Goal: Check status: Check status

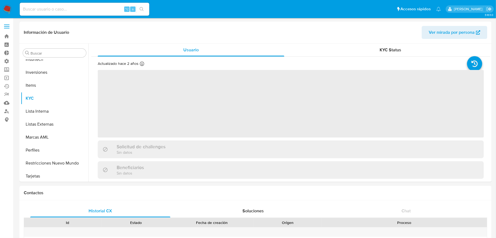
scroll to position [293, 0]
click at [12, 26] on label at bounding box center [7, 26] width 14 height 11
click at [0, 0] on input "checkbox" at bounding box center [0, 0] width 0 height 0
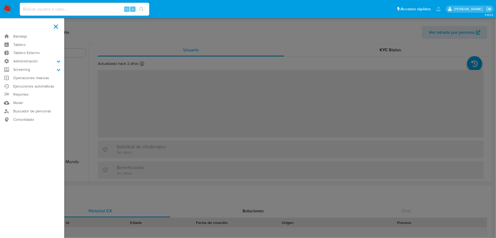
select select "10"
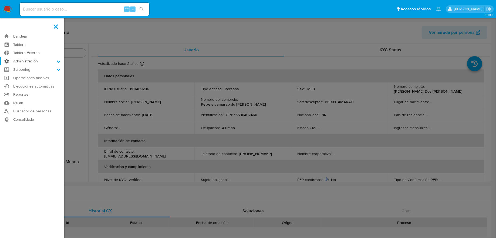
click at [27, 58] on label "Administración" at bounding box center [32, 61] width 64 height 8
click at [0, 0] on input "Administración" at bounding box center [0, 0] width 0 height 0
click at [30, 70] on link "Reglas" at bounding box center [32, 68] width 64 height 7
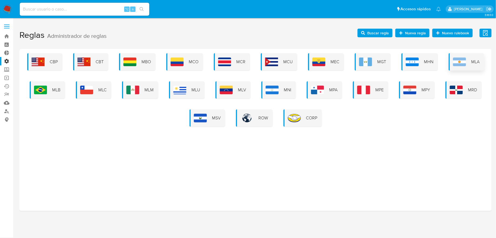
click at [478, 62] on span "MLA" at bounding box center [476, 62] width 8 height 6
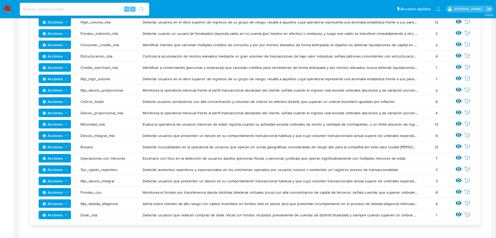
scroll to position [181, 0]
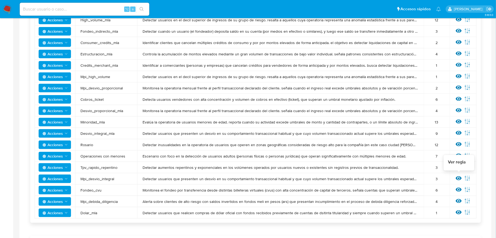
click at [459, 178] on icon at bounding box center [459, 178] width 6 height 4
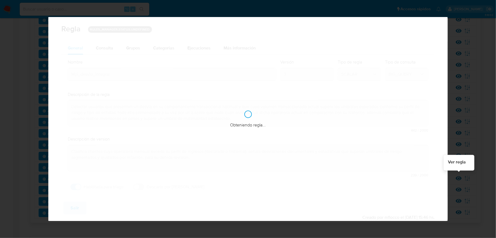
checkbox input "true"
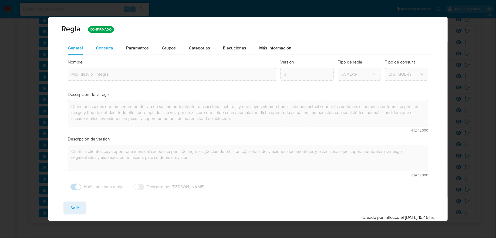
click at [117, 48] on button "Consulta" at bounding box center [105, 48] width 30 height 13
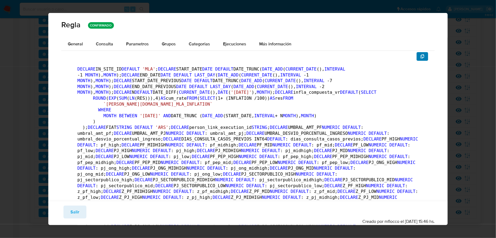
click at [425, 55] on button "button" at bounding box center [423, 56] width 12 height 9
click at [235, 43] on span "Ejecuciones" at bounding box center [234, 44] width 23 height 6
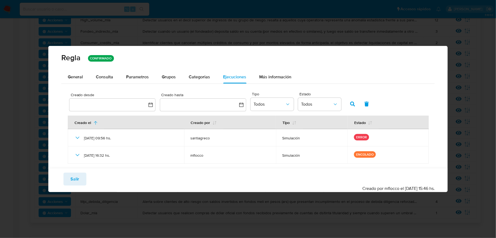
click at [75, 170] on div "Guardar Salir Simular Confirmar Creado por mflocco el [DATE] 15:46 hs." at bounding box center [248, 180] width 400 height 24
click at [75, 176] on span "Salir" at bounding box center [75, 179] width 9 height 12
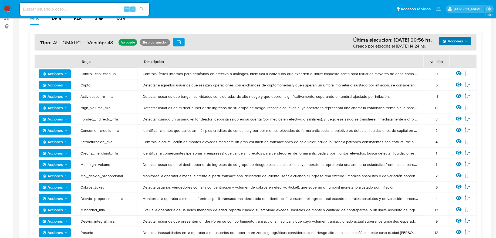
scroll to position [59, 0]
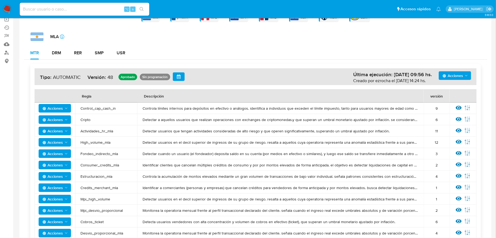
click at [461, 71] on span "Acciones" at bounding box center [453, 75] width 21 height 9
click at [445, 125] on button "Ejecuciones" at bounding box center [455, 128] width 49 height 13
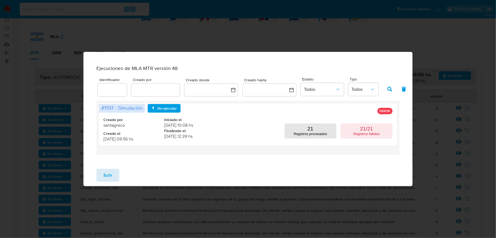
click at [114, 176] on button "Salir" at bounding box center [107, 175] width 23 height 13
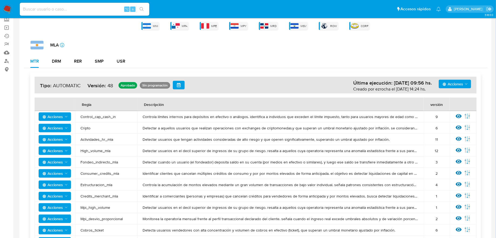
scroll to position [48, 0]
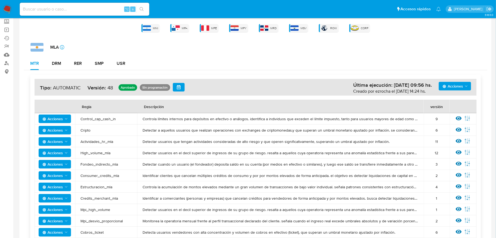
click at [455, 90] on span "Acciones" at bounding box center [453, 86] width 21 height 9
click at [441, 138] on button "Ejecuciones" at bounding box center [455, 138] width 49 height 13
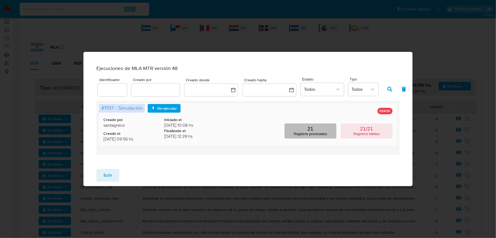
click at [296, 132] on button "21 Registros procesados" at bounding box center [311, 130] width 52 height 15
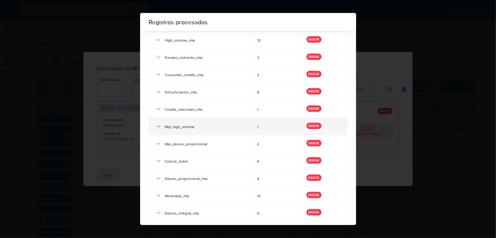
scroll to position [191, 0]
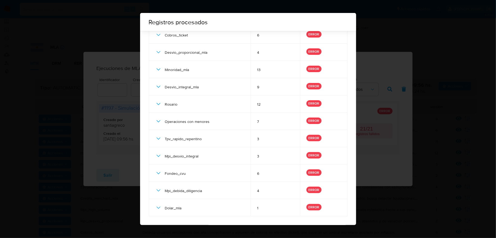
click at [371, 142] on div "Registros procesados # 1197 - Simulación Regla Versión Estado Control_cap_cash_…" at bounding box center [248, 119] width 496 height 238
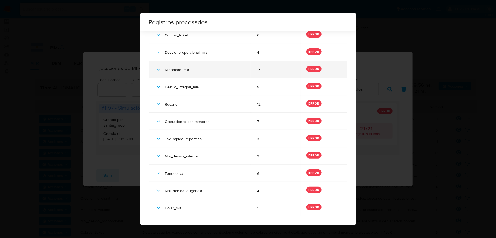
scroll to position [0, 0]
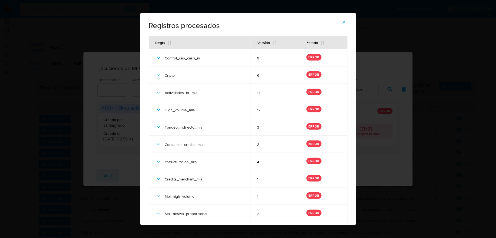
click at [343, 21] on icon "button" at bounding box center [344, 22] width 5 height 5
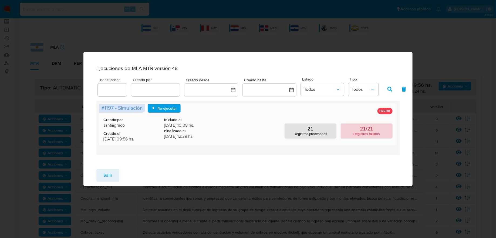
click at [348, 135] on button "21/21 Registros fallidos" at bounding box center [367, 130] width 52 height 15
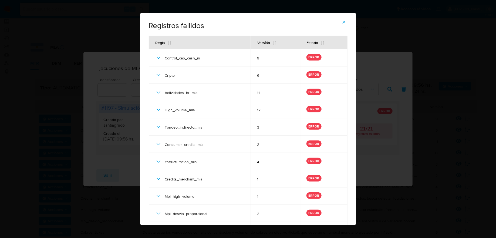
click at [378, 132] on div "Registros fallidos # 1197 - Simulación Regla Versión Estado Control_cap_cash_in…" at bounding box center [248, 119] width 496 height 238
click at [343, 17] on span "button" at bounding box center [344, 22] width 5 height 12
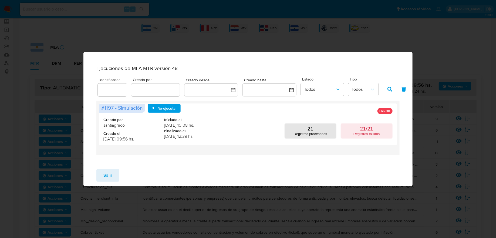
click at [107, 177] on span "Salir" at bounding box center [107, 175] width 9 height 12
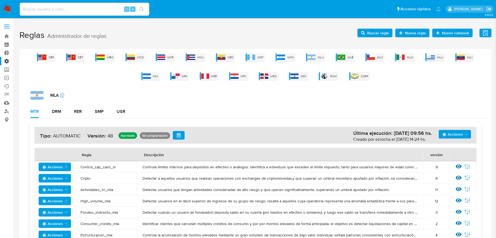
click at [451, 135] on span "Acciones" at bounding box center [453, 134] width 21 height 9
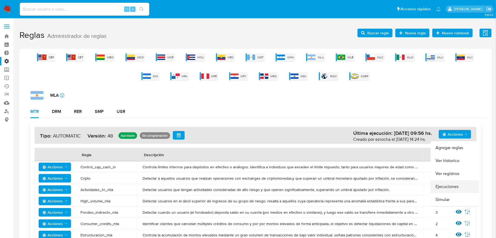
click at [445, 185] on button "Ejecuciones" at bounding box center [455, 186] width 49 height 13
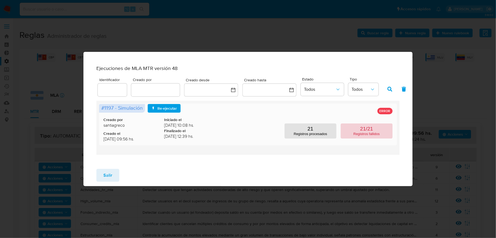
click at [377, 136] on p "Registros fallidos" at bounding box center [367, 134] width 26 height 4
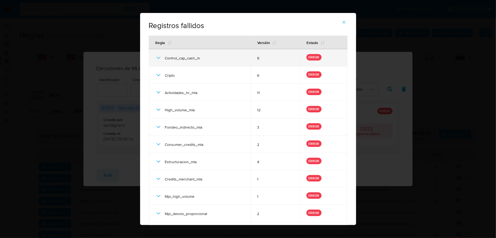
click at [156, 55] on icon at bounding box center [158, 58] width 6 height 6
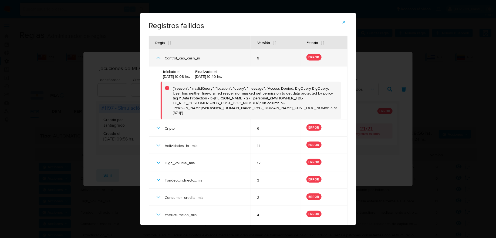
click at [157, 56] on icon at bounding box center [158, 58] width 6 height 6
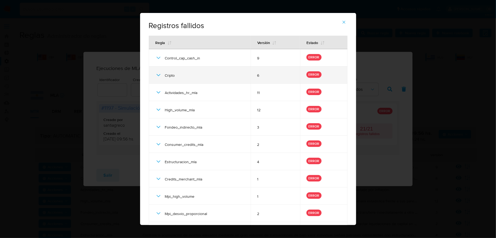
click at [156, 73] on icon at bounding box center [158, 75] width 6 height 6
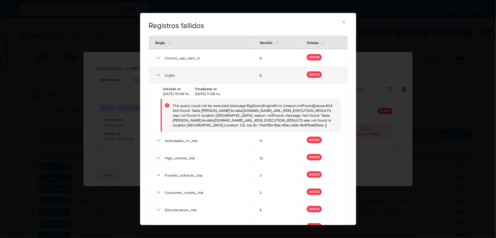
click at [156, 73] on icon at bounding box center [158, 75] width 6 height 6
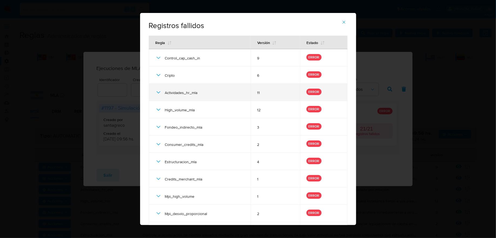
click at [156, 95] on icon at bounding box center [158, 92] width 6 height 6
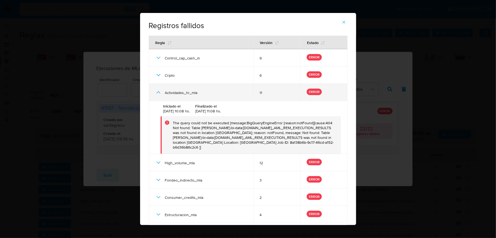
click at [156, 95] on icon at bounding box center [158, 92] width 6 height 6
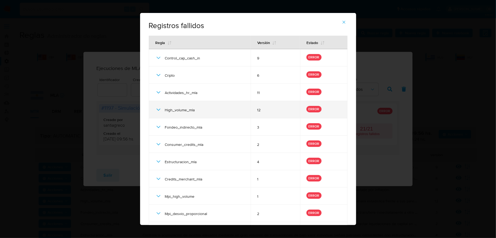
click at [156, 112] on icon at bounding box center [158, 109] width 6 height 6
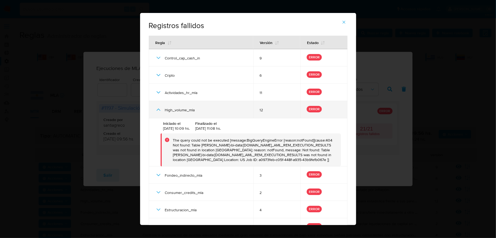
click at [156, 112] on icon at bounding box center [158, 109] width 6 height 6
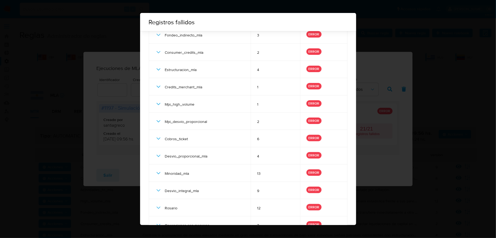
scroll to position [191, 0]
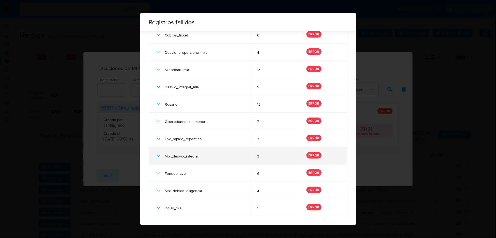
click at [156, 155] on icon at bounding box center [158, 156] width 6 height 6
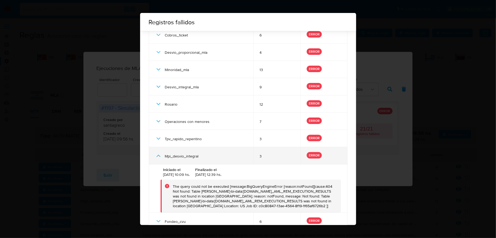
click at [156, 155] on icon at bounding box center [158, 156] width 6 height 6
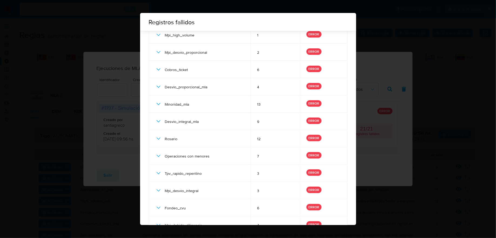
scroll to position [0, 0]
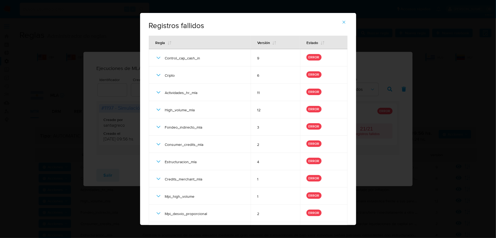
click at [344, 19] on span "button" at bounding box center [344, 22] width 5 height 12
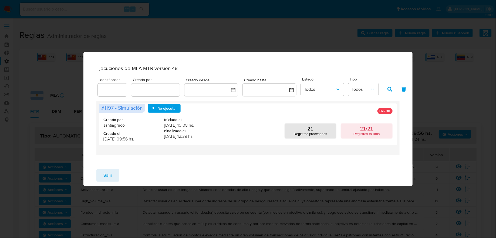
click at [99, 182] on button "Salir" at bounding box center [107, 175] width 23 height 13
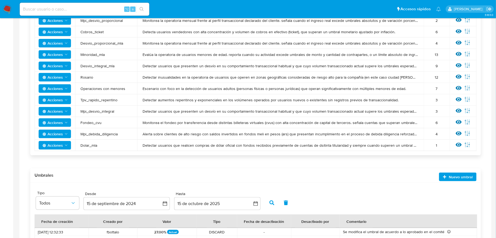
scroll to position [234, 0]
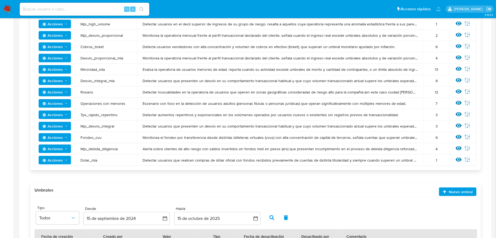
click at [103, 129] on td "Mpi_desvio_integral" at bounding box center [106, 125] width 62 height 11
click at [103, 128] on span "Mpi_desvio_integral" at bounding box center [106, 126] width 51 height 5
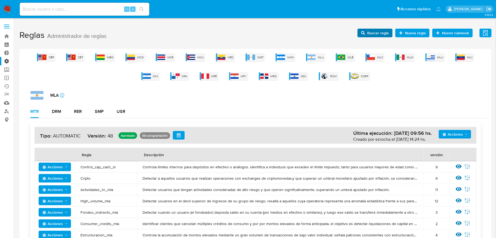
click at [389, 34] on span "Buscar regla" at bounding box center [378, 33] width 22 height 9
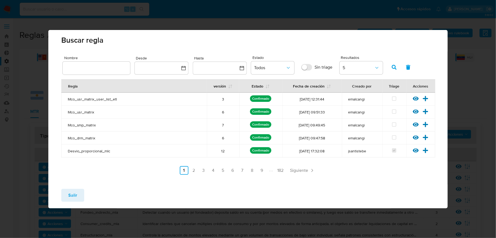
click at [116, 69] on input "text" at bounding box center [97, 68] width 68 height 7
type input "Mpi_desvio_integral"
click at [397, 66] on icon "button" at bounding box center [394, 67] width 5 height 5
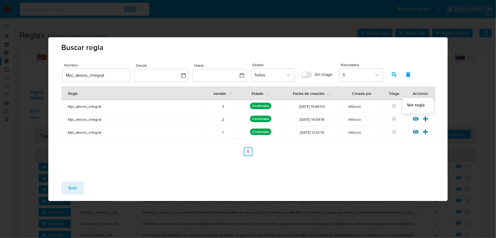
click at [415, 119] on icon at bounding box center [416, 119] width 6 height 4
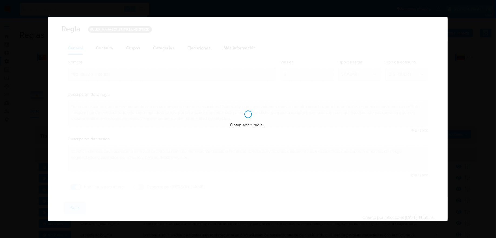
checkbox input "true"
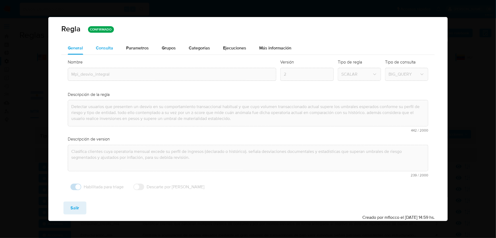
click at [104, 53] on div "Consulta" at bounding box center [104, 48] width 17 height 13
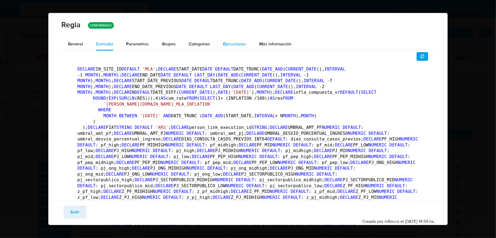
click at [221, 47] on button "Ejecuciones" at bounding box center [235, 44] width 36 height 13
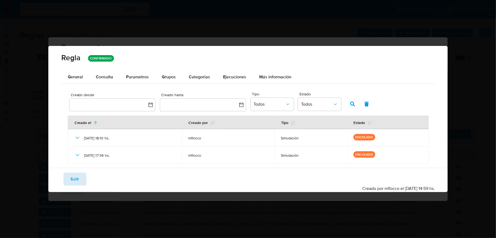
click at [82, 179] on button "Salir" at bounding box center [74, 179] width 23 height 13
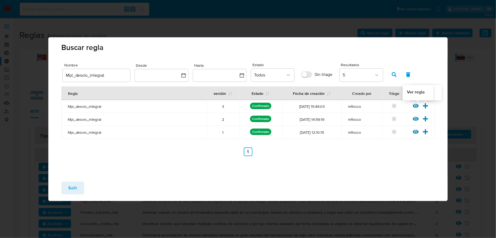
click at [417, 105] on icon at bounding box center [416, 106] width 6 height 6
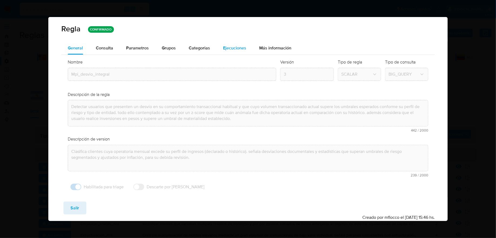
click at [225, 52] on div "Ejecuciones" at bounding box center [234, 48] width 23 height 13
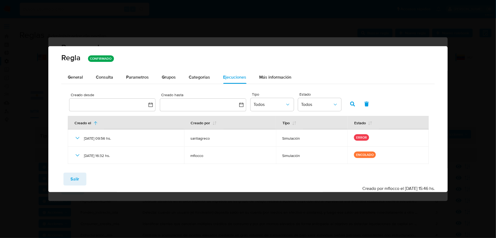
click at [76, 186] on div "Guardar Salir Simular Confirmar Creado por mflocco el [DATE] 15:46 hs." at bounding box center [248, 180] width 400 height 24
click at [76, 185] on span "Salir" at bounding box center [75, 179] width 9 height 12
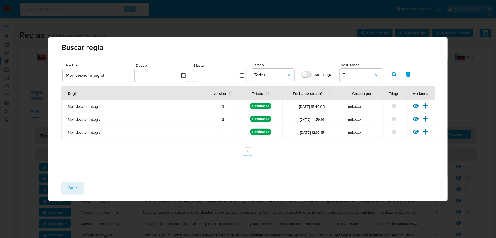
click at [78, 185] on button "Salir" at bounding box center [72, 188] width 23 height 13
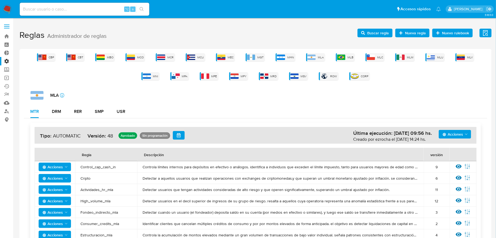
click at [453, 135] on span "Acciones" at bounding box center [453, 134] width 21 height 9
click at [396, 112] on div "MTR DRM RER SMP USR" at bounding box center [256, 111] width 464 height 13
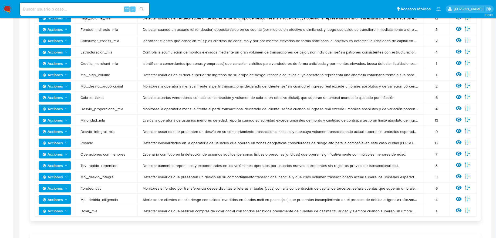
scroll to position [185, 0]
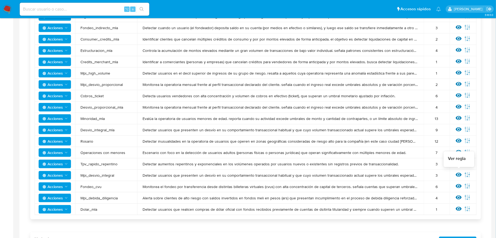
click at [457, 172] on icon at bounding box center [459, 175] width 6 height 6
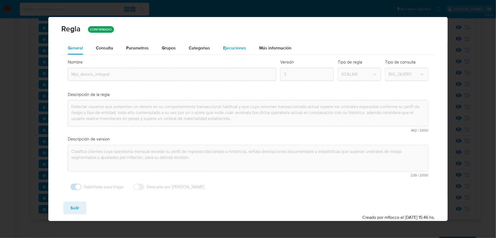
click at [229, 52] on div "Ejecuciones" at bounding box center [234, 48] width 23 height 13
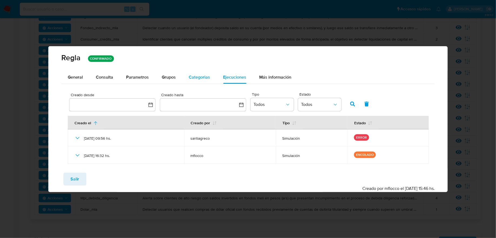
click at [198, 71] on div "Categorias" at bounding box center [199, 77] width 21 height 13
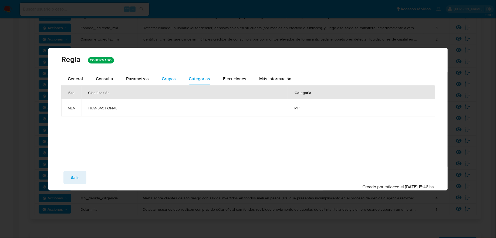
click at [170, 77] on span "Grupos" at bounding box center [169, 79] width 14 height 6
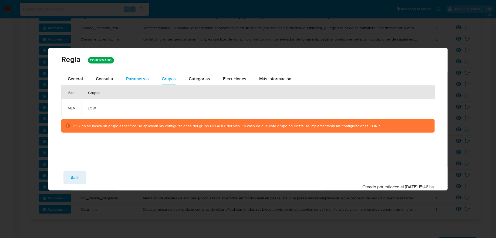
click at [148, 79] on button "Parametros" at bounding box center [138, 78] width 36 height 13
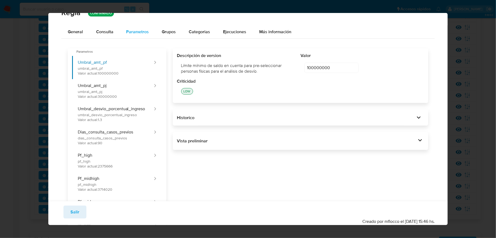
scroll to position [0, 0]
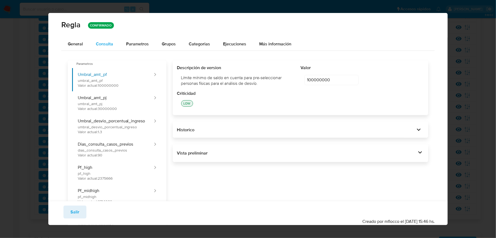
click at [107, 43] on div "Consulta" at bounding box center [104, 44] width 17 height 4
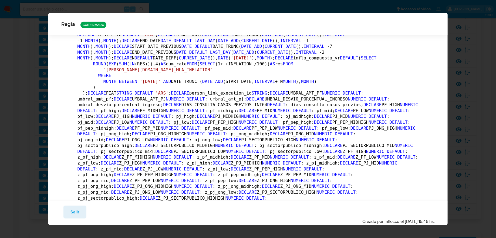
scroll to position [37, 0]
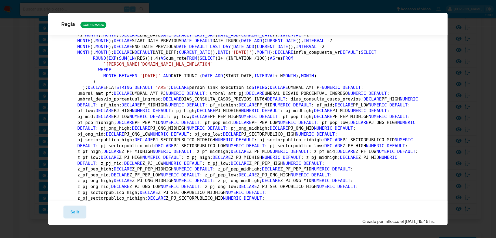
click at [76, 210] on span "Salir" at bounding box center [75, 212] width 9 height 12
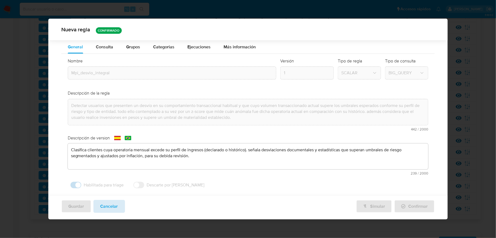
scroll to position [0, 0]
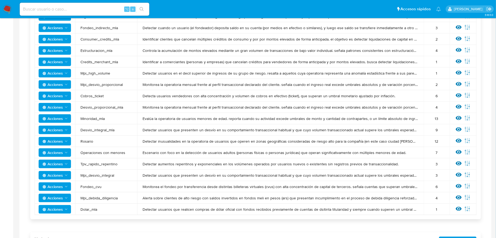
click at [8, 11] on img at bounding box center [7, 9] width 9 height 9
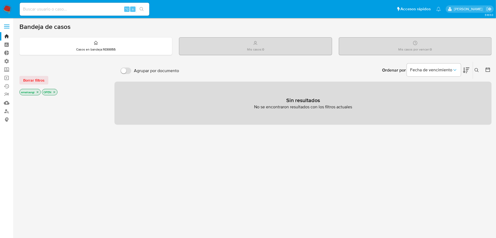
click at [5, 26] on span at bounding box center [6, 26] width 5 height 1
click at [0, 0] on input "checkbox" at bounding box center [0, 0] width 0 height 0
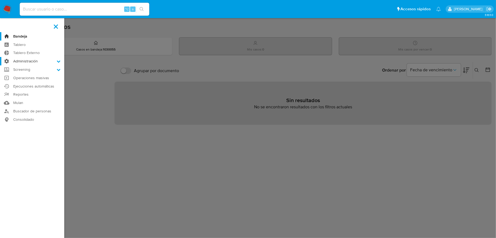
click at [22, 64] on label "Administración" at bounding box center [32, 61] width 64 height 8
click at [0, 0] on input "Administración" at bounding box center [0, 0] width 0 height 0
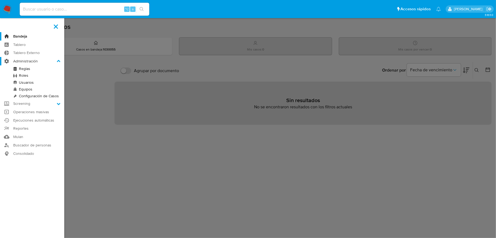
click at [25, 64] on label "Administración" at bounding box center [32, 61] width 64 height 8
click at [0, 0] on input "Administración" at bounding box center [0, 0] width 0 height 0
click at [19, 135] on link "Mulan" at bounding box center [32, 137] width 64 height 8
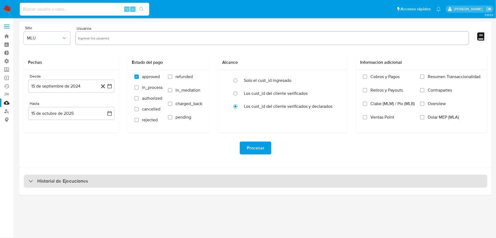
click at [96, 181] on div "Historial de Ejecuciones" at bounding box center [256, 181] width 464 height 13
select select "10"
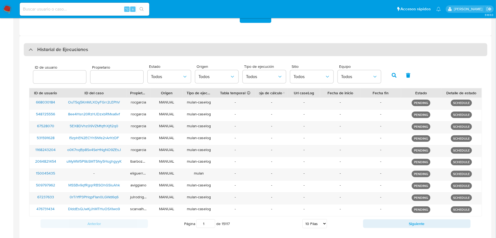
scroll to position [157, 0]
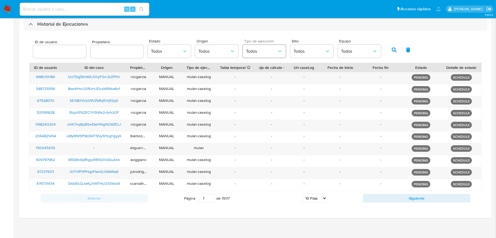
click at [260, 50] on span "Todos" at bounding box center [261, 51] width 31 height 5
click at [294, 50] on span "Todos" at bounding box center [309, 51] width 31 height 5
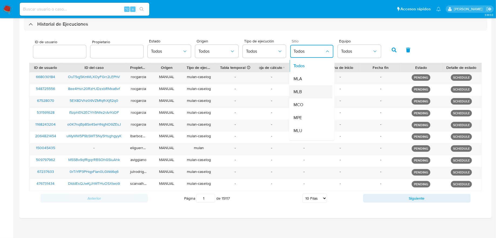
click at [296, 89] on span "MLB" at bounding box center [298, 91] width 8 height 5
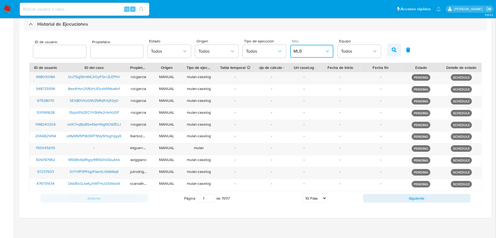
click at [387, 44] on button "button" at bounding box center [394, 49] width 14 height 13
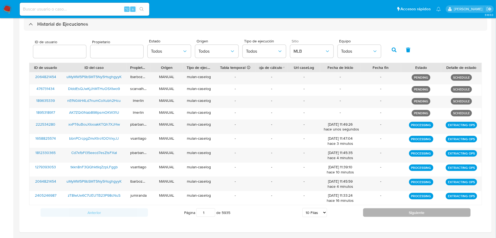
click at [398, 210] on button "Siguiente" at bounding box center [417, 212] width 108 height 9
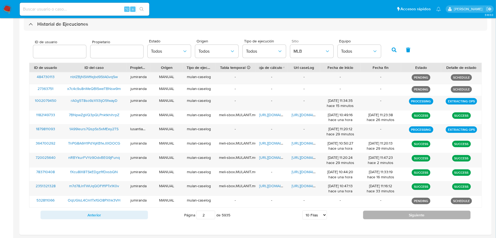
click at [398, 211] on button "Siguiente" at bounding box center [417, 215] width 108 height 9
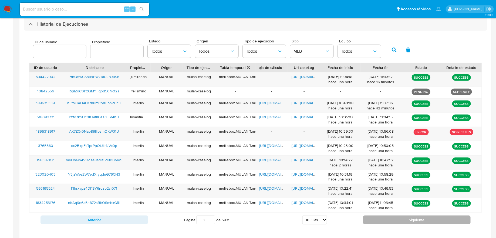
click at [398, 219] on button "Siguiente" at bounding box center [417, 220] width 108 height 9
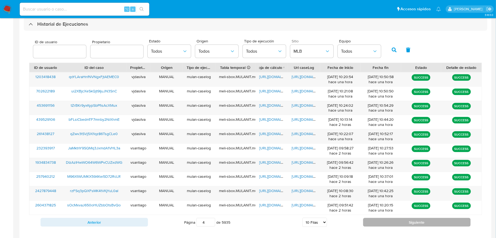
click at [398, 219] on button "Siguiente" at bounding box center [417, 222] width 108 height 9
click at [114, 215] on div "Anterior Página 7 de 5935 5 Filas 10 Filas 20 Filas 25 Filas 50 Filas 100 Filas…" at bounding box center [255, 222] width 453 height 15
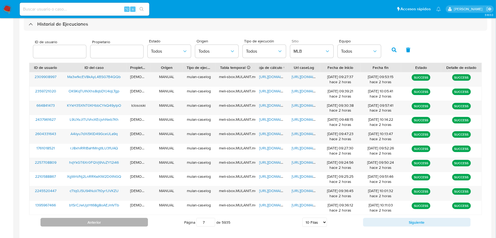
click at [114, 219] on button "Anterior" at bounding box center [95, 222] width 108 height 9
click at [114, 218] on button "Anterior" at bounding box center [95, 222] width 108 height 9
type input "3"
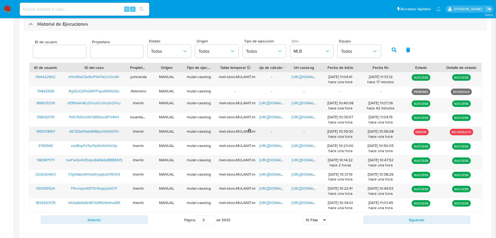
click at [228, 130] on div "meli-sbox.MULANIT.mulan_result_lmerlin_20251015T093929_2fcf_1895318917" at bounding box center [235, 131] width 33 height 5
click at [68, 53] on input "number" at bounding box center [59, 51] width 53 height 7
paste input "722786015"
type input "722786015"
click at [388, 53] on button "button" at bounding box center [394, 49] width 14 height 13
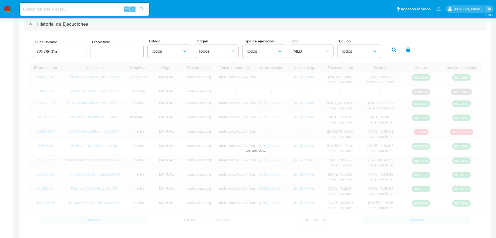
type input "1"
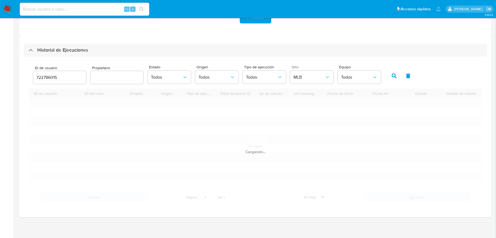
scroll to position [69, 0]
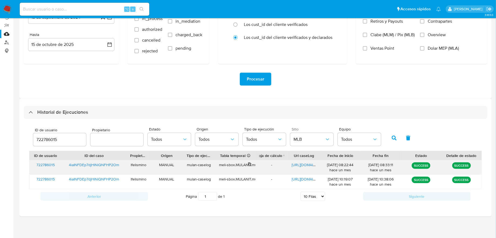
click at [246, 165] on div "meli-sbox.MULANIT.mulan_result_lfelismino_20250917T072244_e73d_722786015" at bounding box center [235, 164] width 33 height 5
click at [315, 99] on div "Historial de Ejecuciones ID de usuario 722786015 Propietario Estado Todos Orige…" at bounding box center [255, 158] width 472 height 118
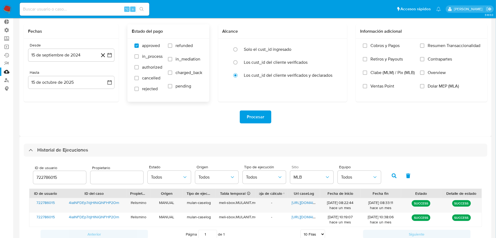
scroll to position [0, 0]
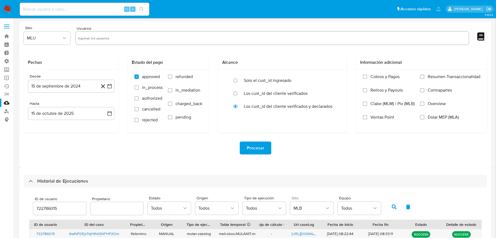
click at [122, 40] on input "text" at bounding box center [272, 38] width 389 height 9
paste input "722786015"
type input "722786015"
click at [45, 37] on span "MLU" at bounding box center [44, 37] width 35 height 5
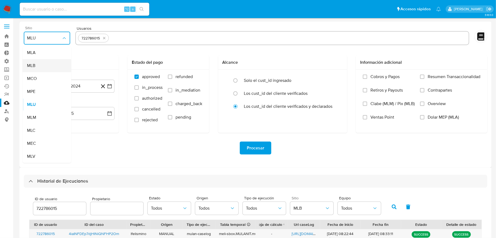
click at [46, 67] on div "MLB" at bounding box center [45, 65] width 37 height 13
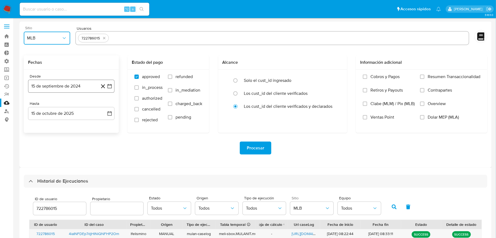
click at [112, 86] on icon "button" at bounding box center [109, 85] width 5 height 5
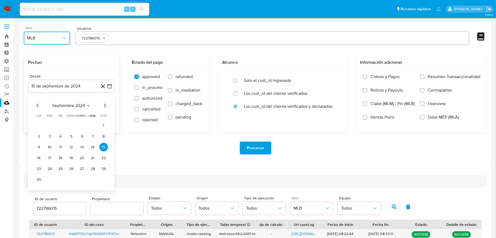
click at [106, 106] on icon "Mes siguiente" at bounding box center [105, 105] width 6 height 6
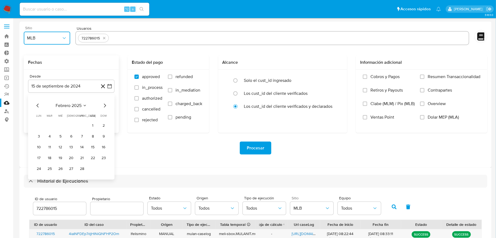
click at [106, 106] on icon "Mes siguiente" at bounding box center [105, 105] width 6 height 6
click at [104, 108] on icon "Mes siguiente" at bounding box center [105, 105] width 6 height 6
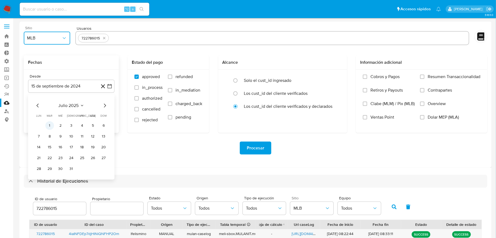
click at [49, 124] on button "1" at bounding box center [49, 125] width 9 height 9
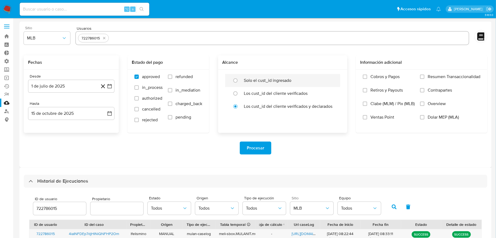
click at [289, 79] on label "Solo el cust_id ingresado" at bounding box center [268, 80] width 48 height 5
click at [240, 79] on input "radio" at bounding box center [235, 80] width 9 height 9
radio input "true"
click at [92, 115] on button "15 de octubre de 2025" at bounding box center [71, 113] width 86 height 13
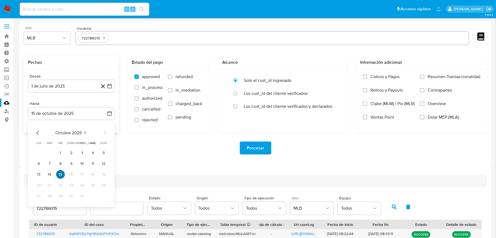
click at [59, 172] on button "15" at bounding box center [60, 174] width 9 height 9
click at [40, 133] on icon "Mes anterior" at bounding box center [38, 133] width 6 height 6
click at [35, 175] on button "15" at bounding box center [39, 174] width 9 height 9
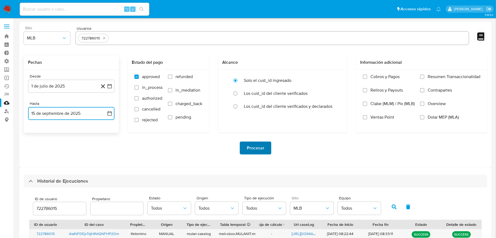
click at [267, 149] on button "Procesar" at bounding box center [256, 148] width 32 height 13
